Goal: Find specific page/section: Find specific page/section

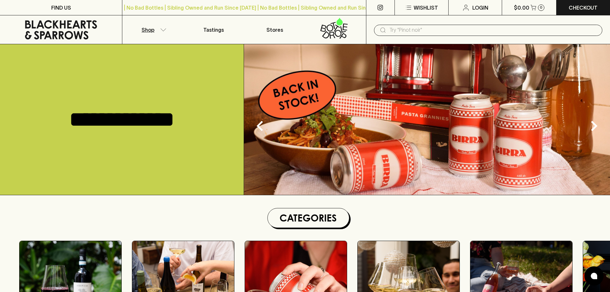
click at [165, 30] on icon "button" at bounding box center [163, 29] width 6 height 3
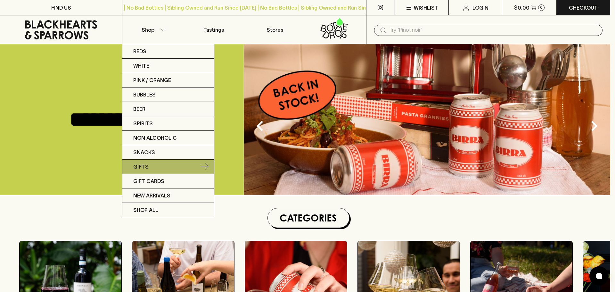
click at [140, 165] on p "Gifts" at bounding box center [140, 167] width 15 height 8
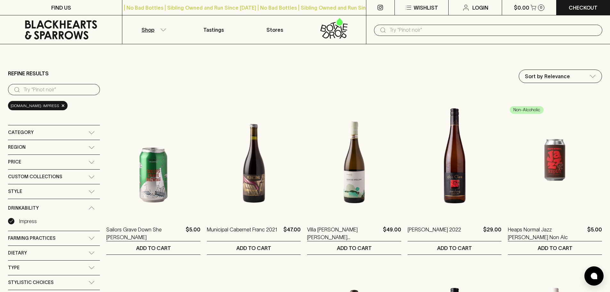
click at [164, 29] on icon "button" at bounding box center [163, 29] width 6 height 3
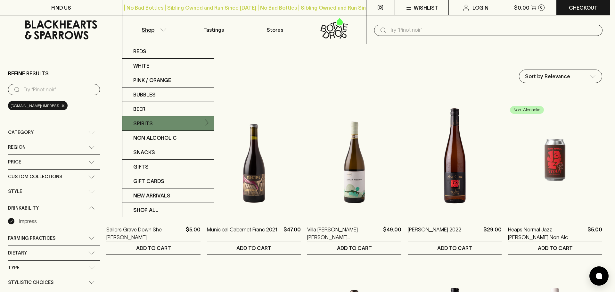
click at [193, 122] on link "Spirits" at bounding box center [168, 123] width 92 height 14
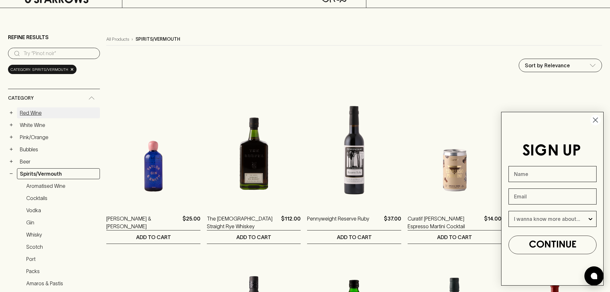
scroll to position [64, 0]
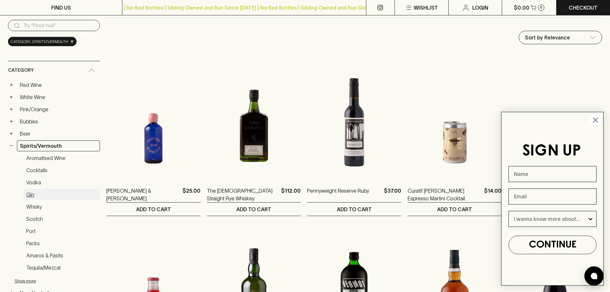
click at [29, 193] on link "Gin" at bounding box center [61, 194] width 77 height 11
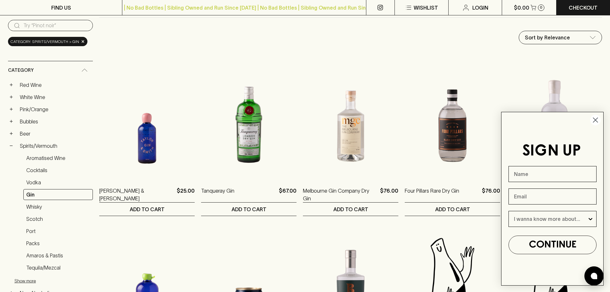
click at [596, 117] on circle "Close dialog" at bounding box center [595, 120] width 11 height 11
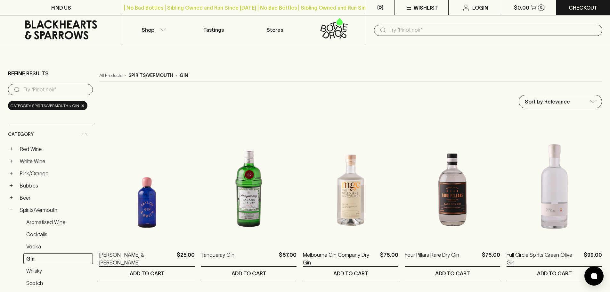
click at [162, 29] on icon "button" at bounding box center [163, 29] width 6 height 3
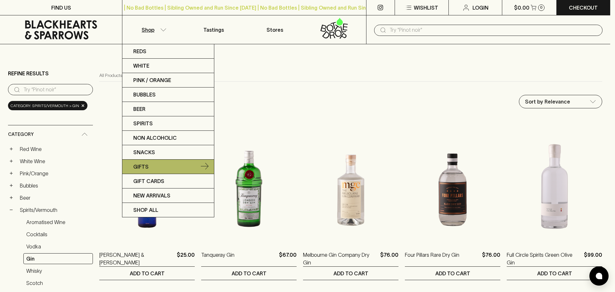
click at [138, 164] on p "Gifts" at bounding box center [140, 167] width 15 height 8
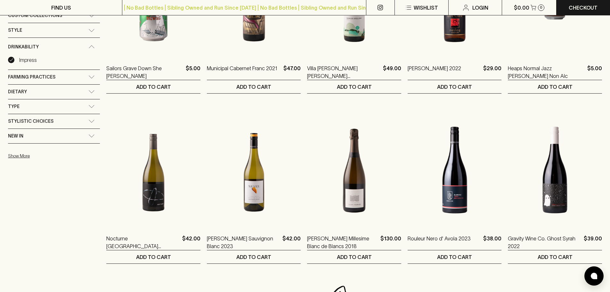
scroll to position [160, 0]
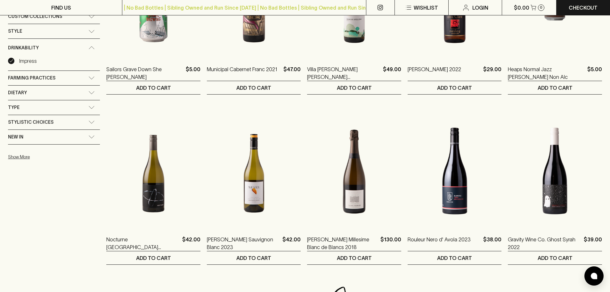
click at [88, 107] on icon at bounding box center [91, 107] width 6 height 3
click at [77, 107] on div "Type" at bounding box center [54, 109] width 92 height 18
click at [88, 137] on icon at bounding box center [91, 136] width 6 height 3
click at [89, 137] on icon at bounding box center [91, 138] width 5 height 3
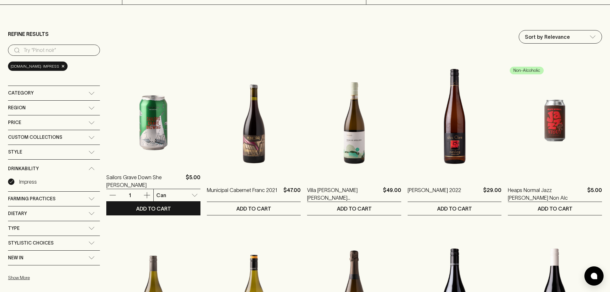
scroll to position [0, 0]
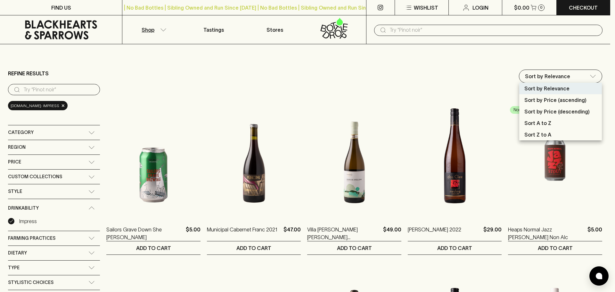
click at [590, 75] on div at bounding box center [307, 146] width 615 height 292
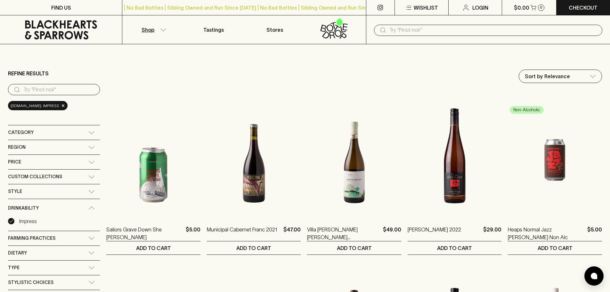
click at [88, 131] on icon at bounding box center [91, 132] width 6 height 3
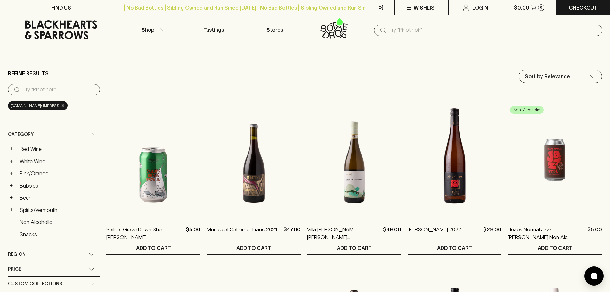
click at [38, 207] on link "Spirits/Vermouth" at bounding box center [58, 209] width 83 height 11
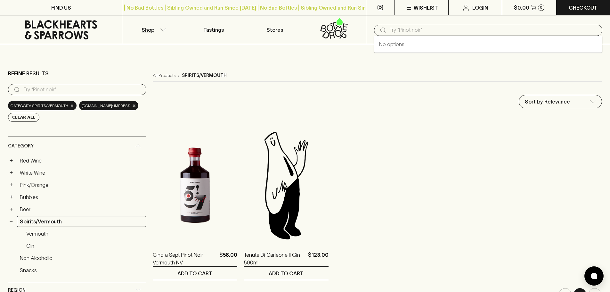
click at [418, 32] on input "text" at bounding box center [494, 30] width 208 height 10
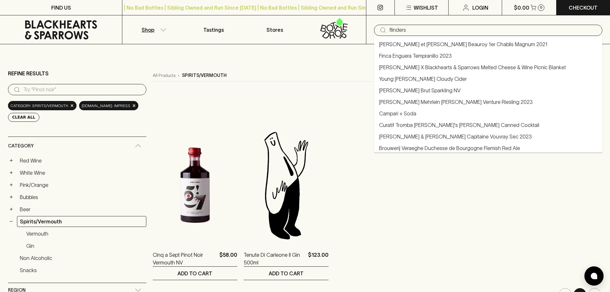
type input "flinders"
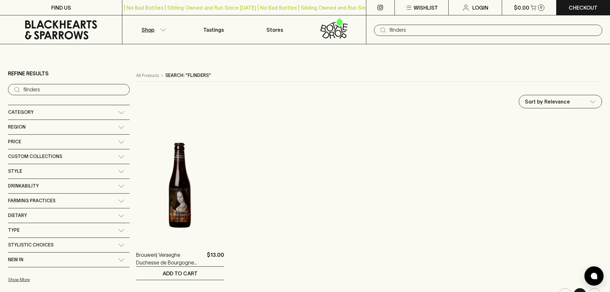
click at [388, 31] on div "​ flinders" at bounding box center [488, 30] width 228 height 11
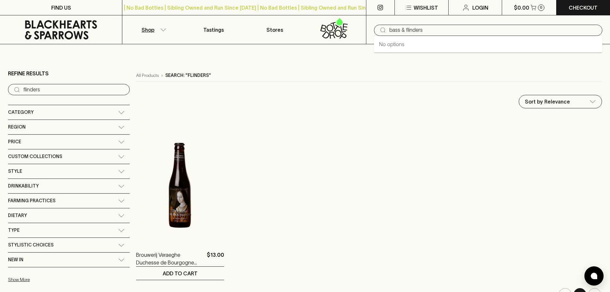
type input "bass & flinders"
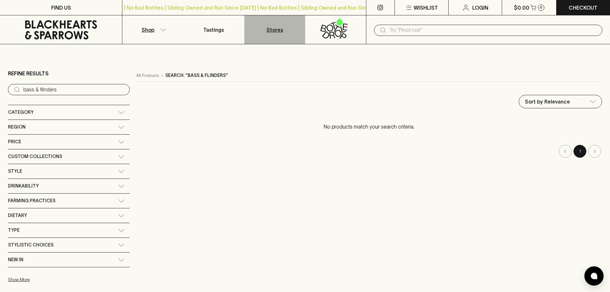
click at [273, 30] on p "Stores" at bounding box center [275, 30] width 17 height 8
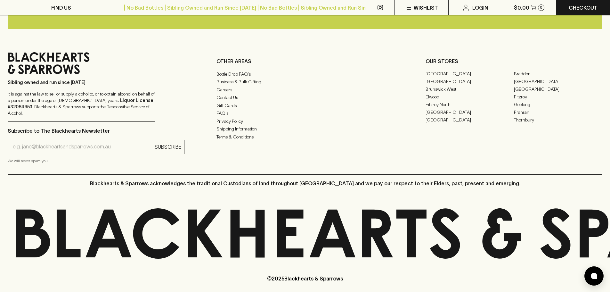
scroll to position [600, 0]
